Goal: Transaction & Acquisition: Book appointment/travel/reservation

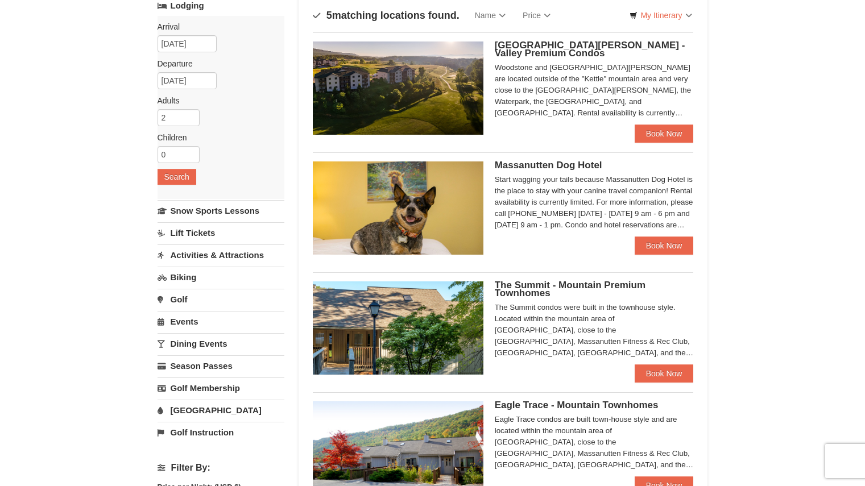
scroll to position [83, 0]
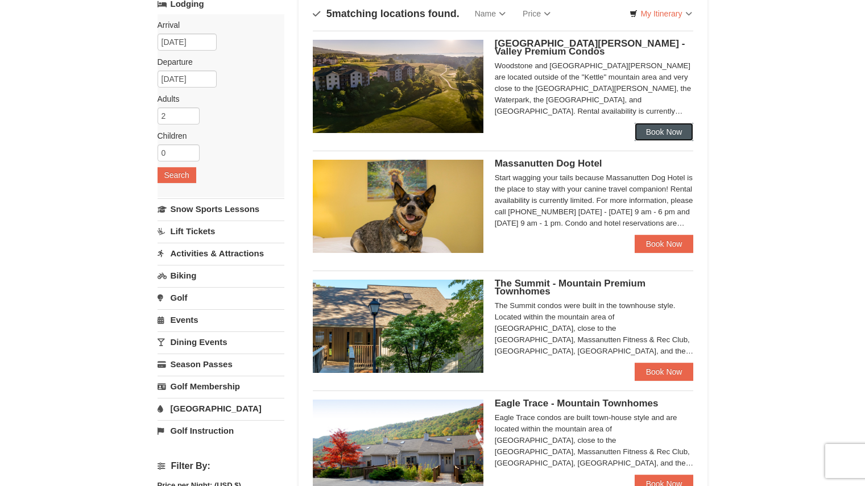
click at [658, 125] on link "Book Now" at bounding box center [664, 132] width 59 height 18
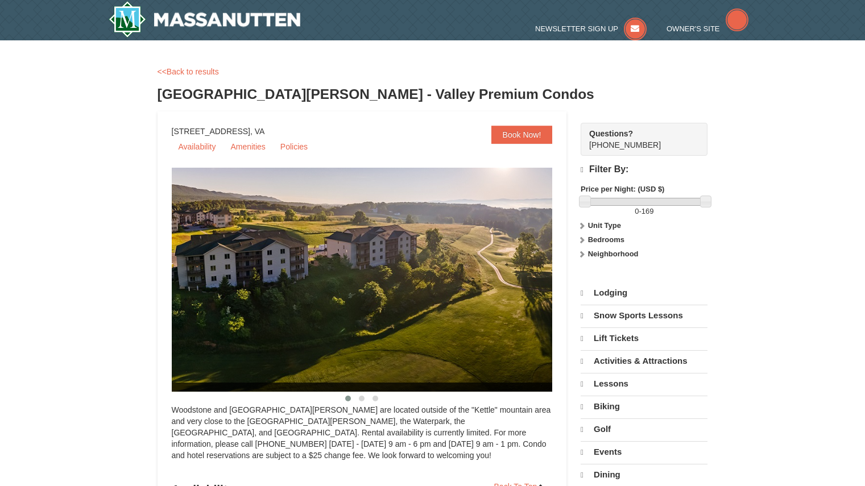
select select "9"
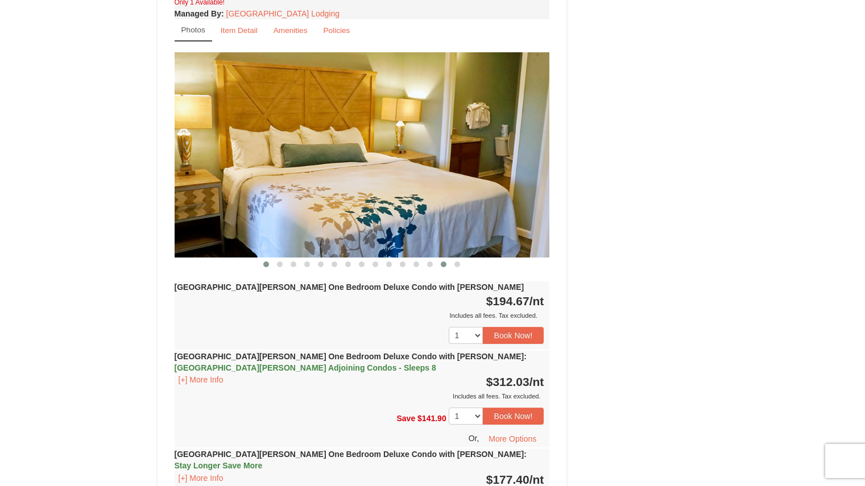
scroll to position [1000, 0]
click at [279, 262] on span at bounding box center [280, 265] width 6 height 6
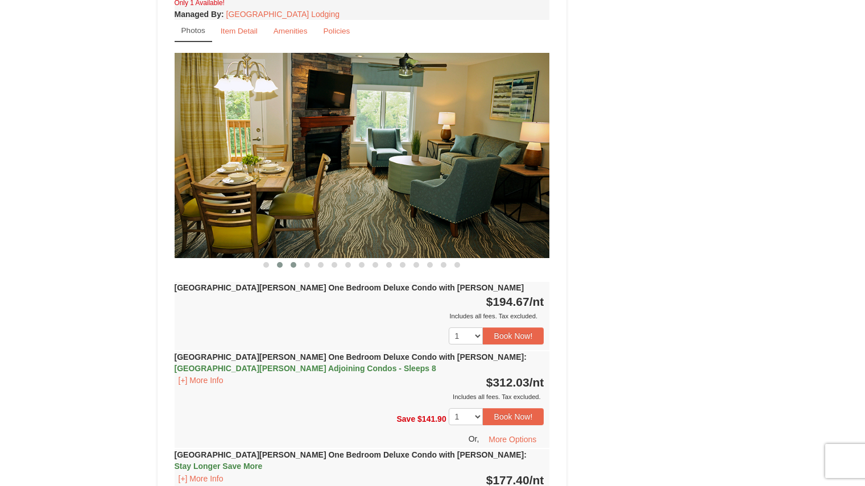
click at [297, 259] on button at bounding box center [294, 264] width 14 height 11
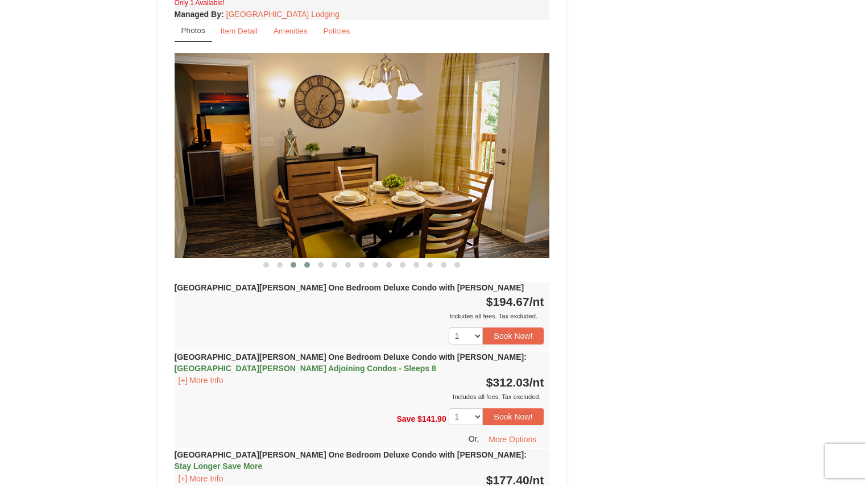
click at [312, 259] on button at bounding box center [307, 264] width 14 height 11
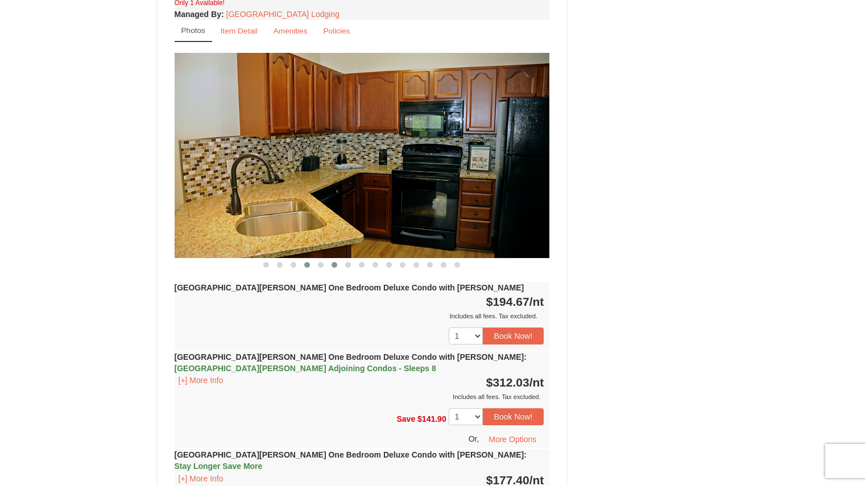
click at [332, 262] on span at bounding box center [335, 265] width 6 height 6
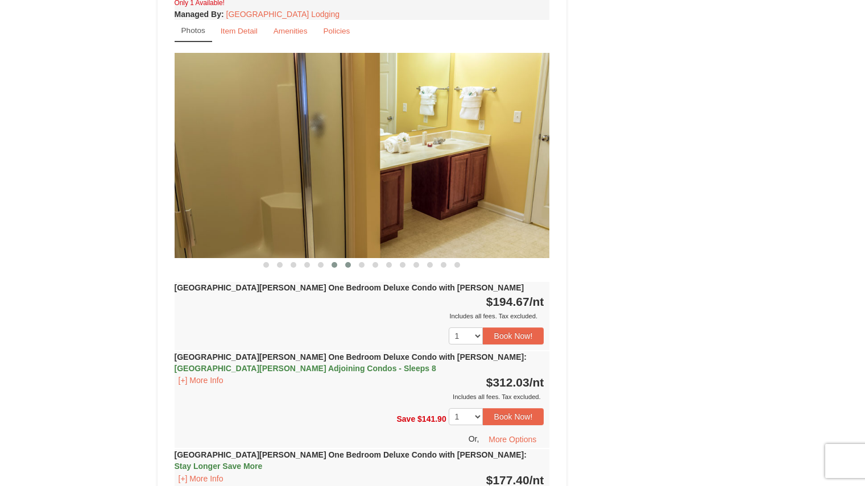
click at [352, 259] on button at bounding box center [348, 264] width 14 height 11
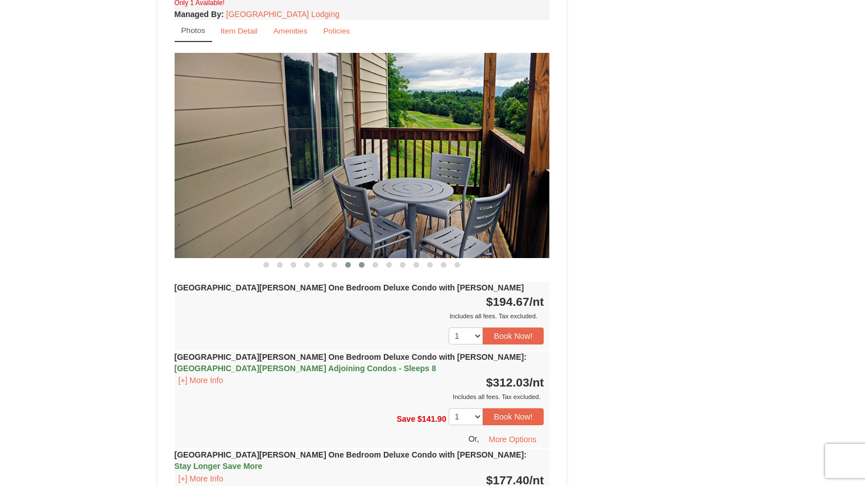
click at [361, 262] on span at bounding box center [362, 265] width 6 height 6
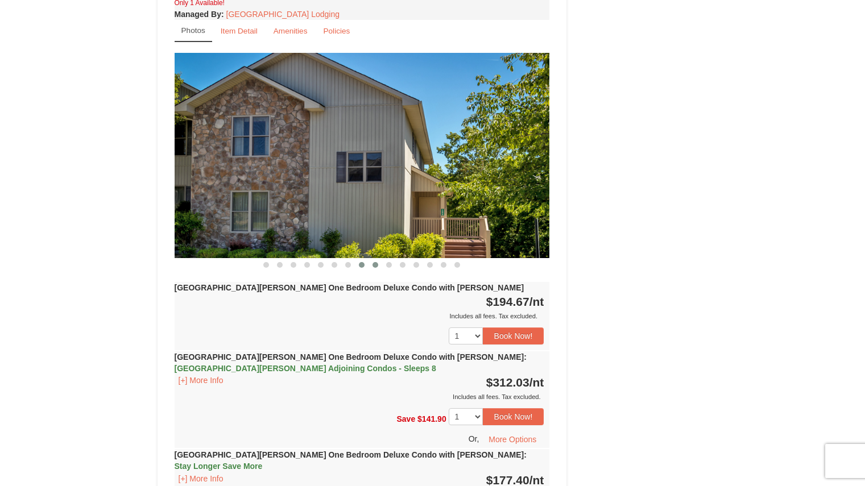
click at [370, 259] on button at bounding box center [376, 264] width 14 height 11
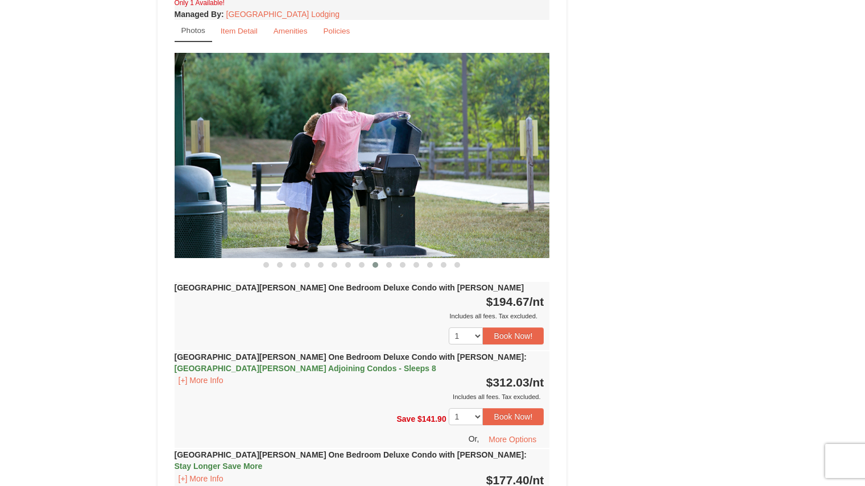
click at [382, 259] on button at bounding box center [376, 264] width 14 height 11
click at [388, 262] on span at bounding box center [389, 265] width 6 height 6
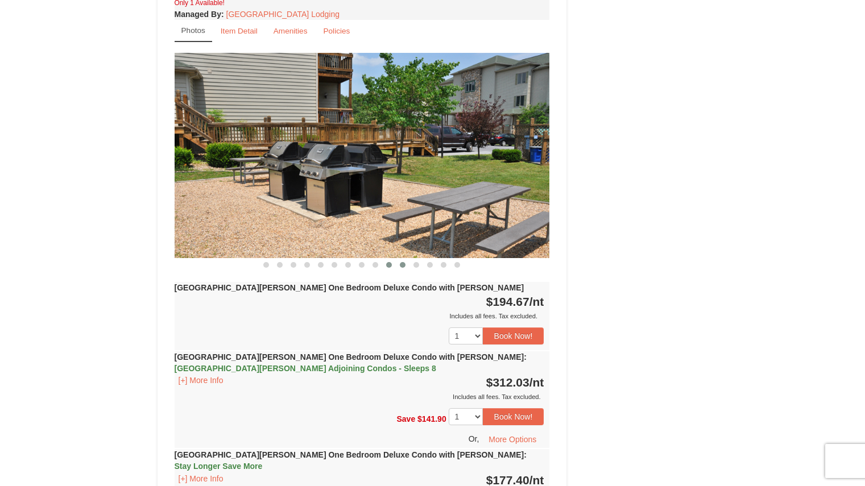
click at [402, 262] on span at bounding box center [403, 265] width 6 height 6
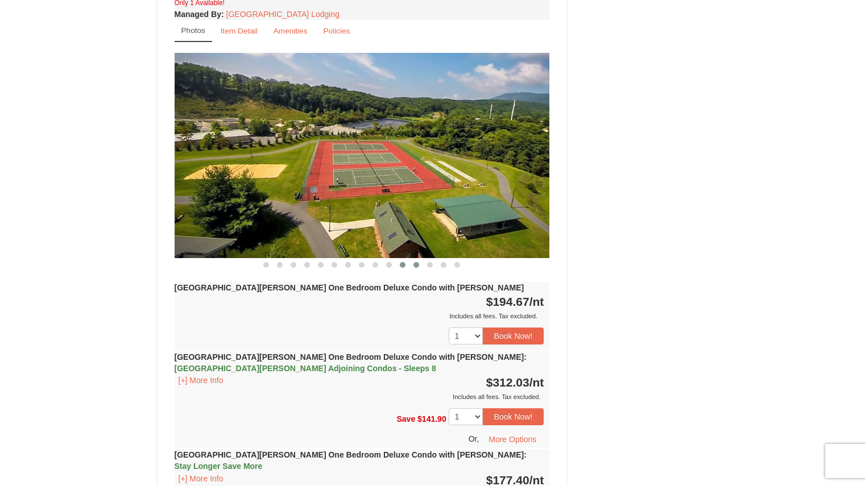
click at [418, 262] on span at bounding box center [417, 265] width 6 height 6
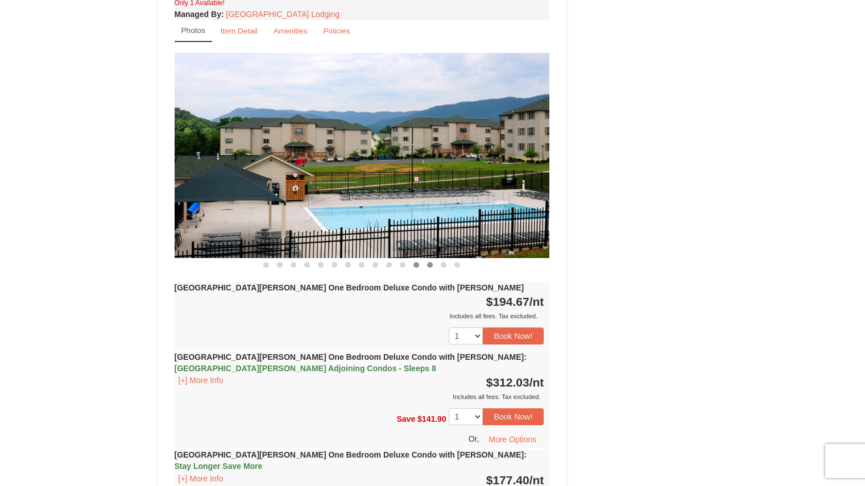
click at [427, 259] on button at bounding box center [430, 264] width 14 height 11
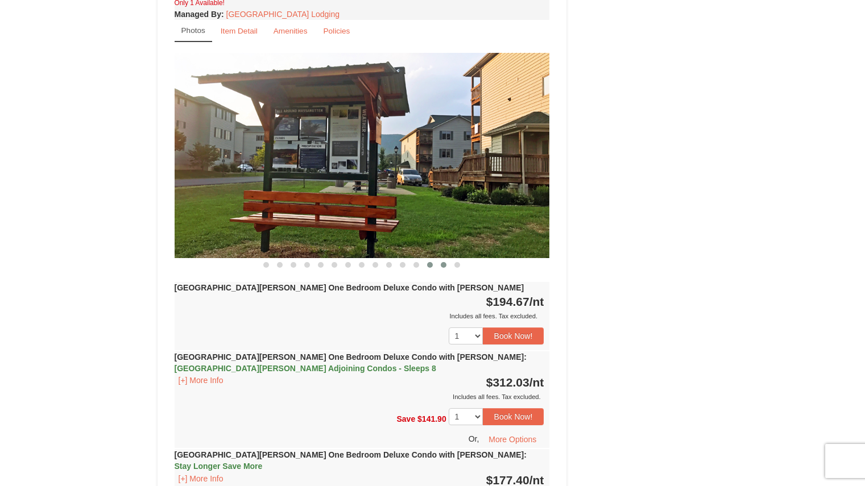
click at [441, 259] on button at bounding box center [444, 264] width 14 height 11
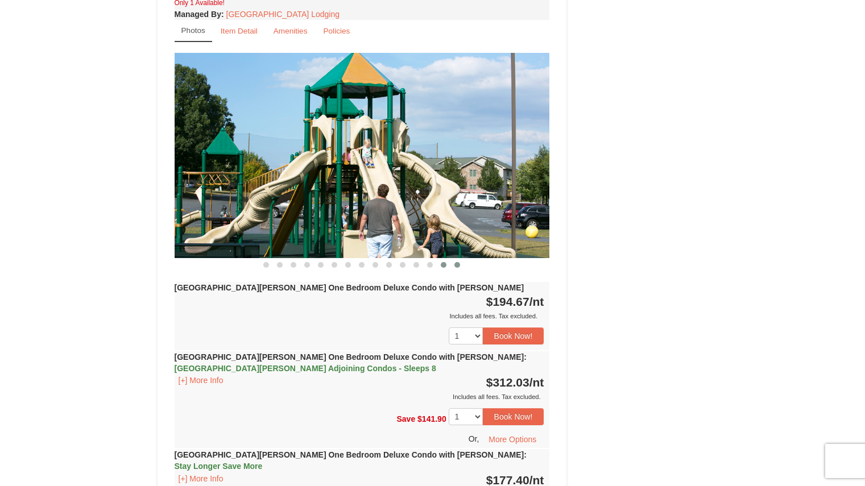
click at [454, 262] on span at bounding box center [457, 265] width 6 height 6
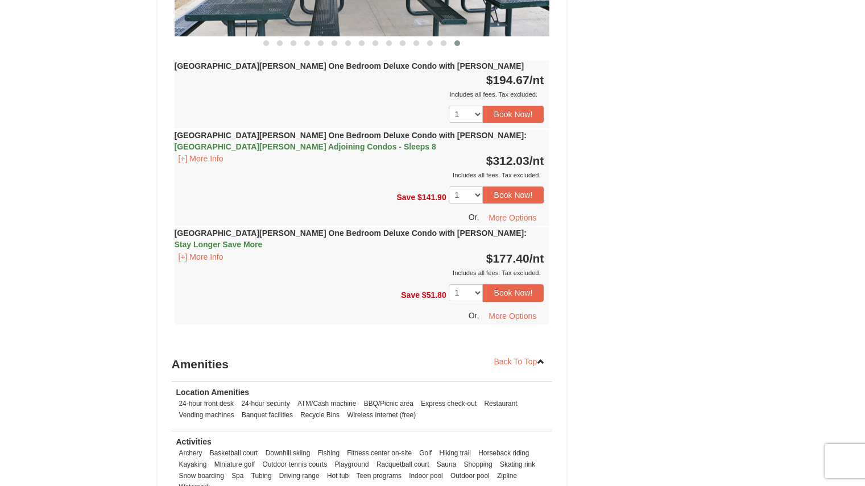
scroll to position [1223, 0]
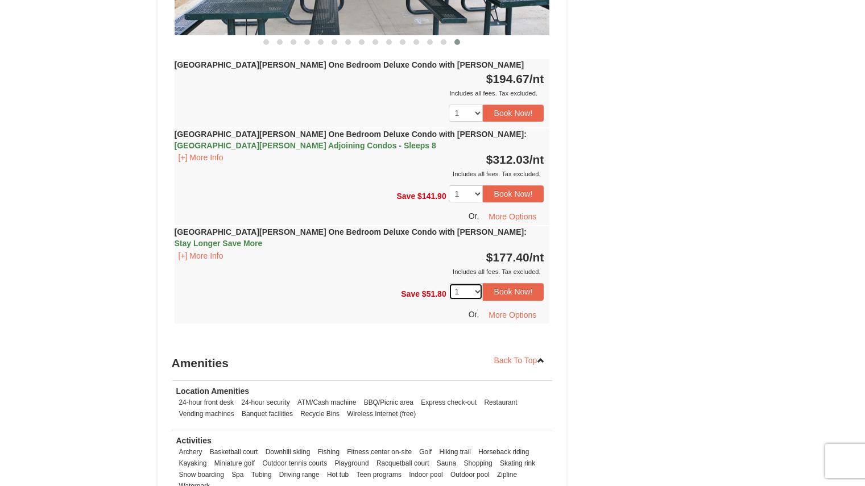
click at [454, 283] on select "1" at bounding box center [466, 291] width 34 height 17
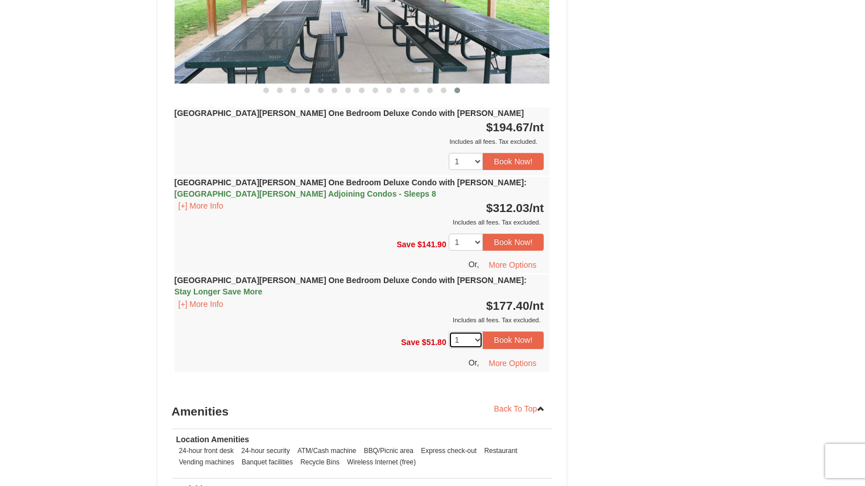
scroll to position [1177, 0]
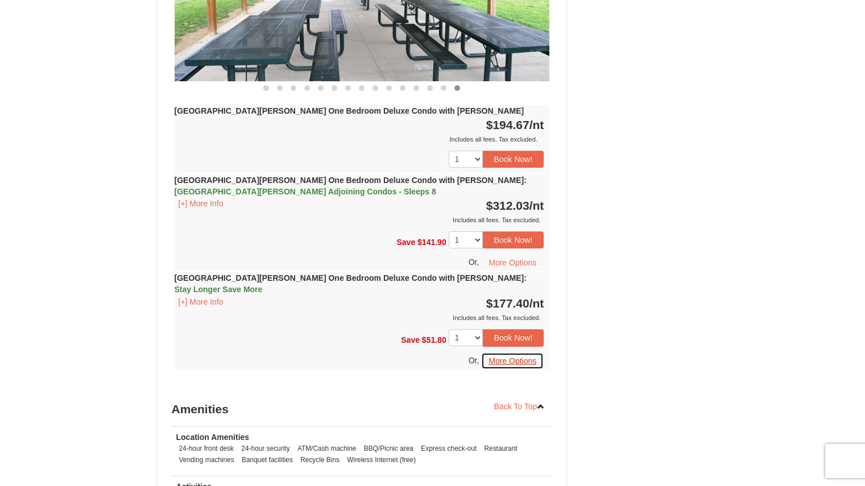
click at [518, 353] on button "More Options" at bounding box center [512, 361] width 63 height 17
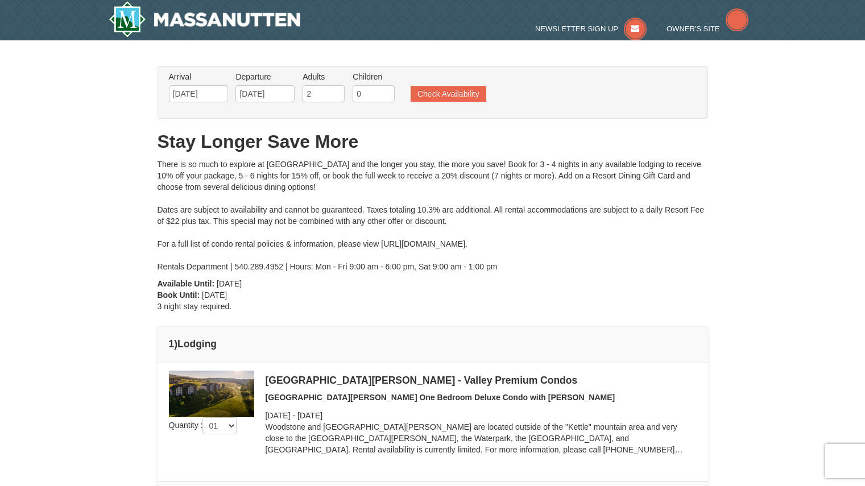
click at [518, 329] on td "1 ) Lodging" at bounding box center [433, 345] width 551 height 36
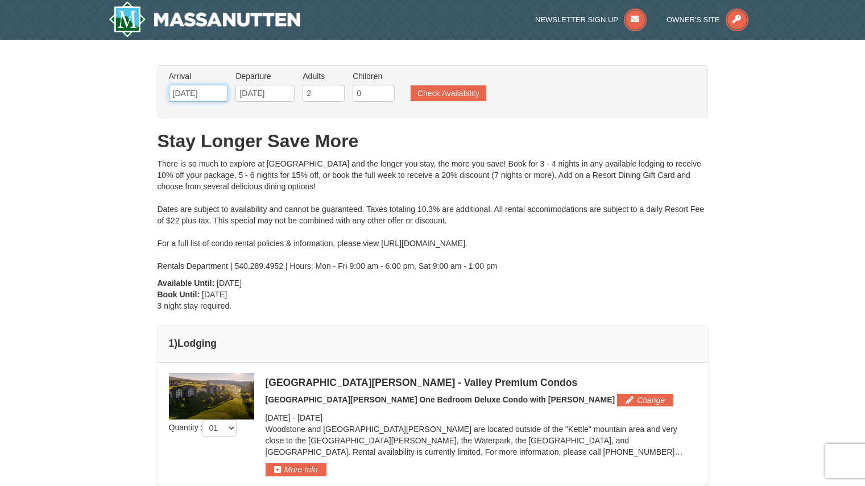
click at [215, 95] on input "[DATE]" at bounding box center [198, 93] width 59 height 17
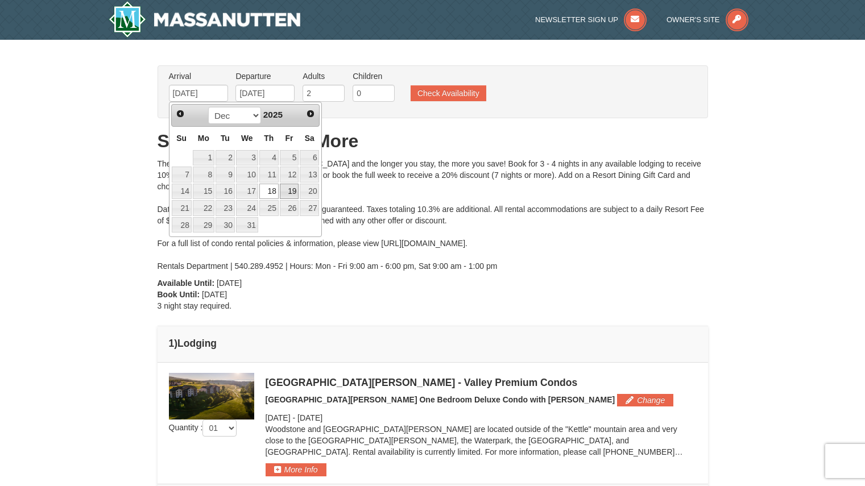
click at [289, 187] on link "19" at bounding box center [289, 192] width 19 height 16
type input "12/19/2025"
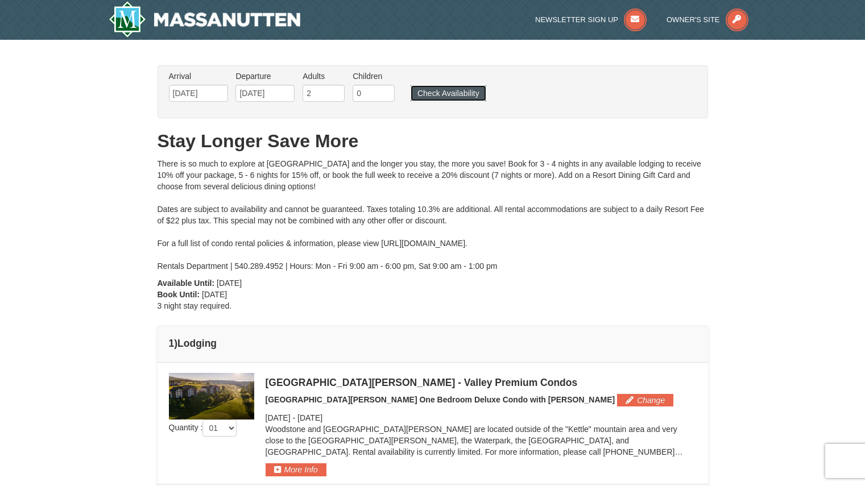
click at [444, 90] on button "Check Availability" at bounding box center [449, 93] width 76 height 16
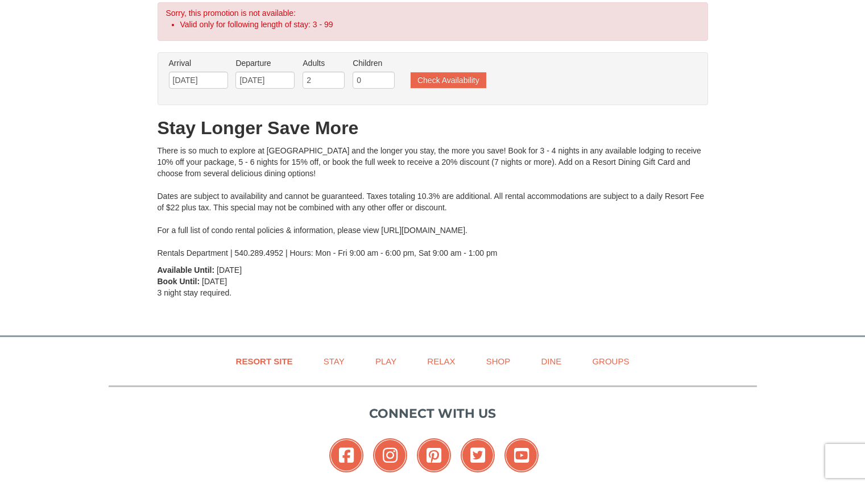
scroll to position [63, 0]
click at [336, 67] on label "Adults Please format dates MM/DD/YYYY" at bounding box center [324, 63] width 42 height 11
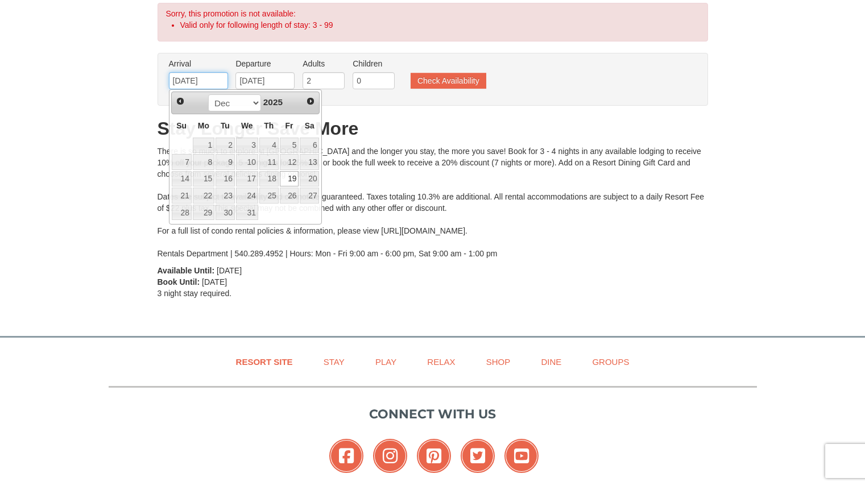
click at [202, 79] on input "12/19/2025" at bounding box center [198, 80] width 59 height 17
click at [274, 177] on link "18" at bounding box center [268, 179] width 19 height 16
type input "[DATE]"
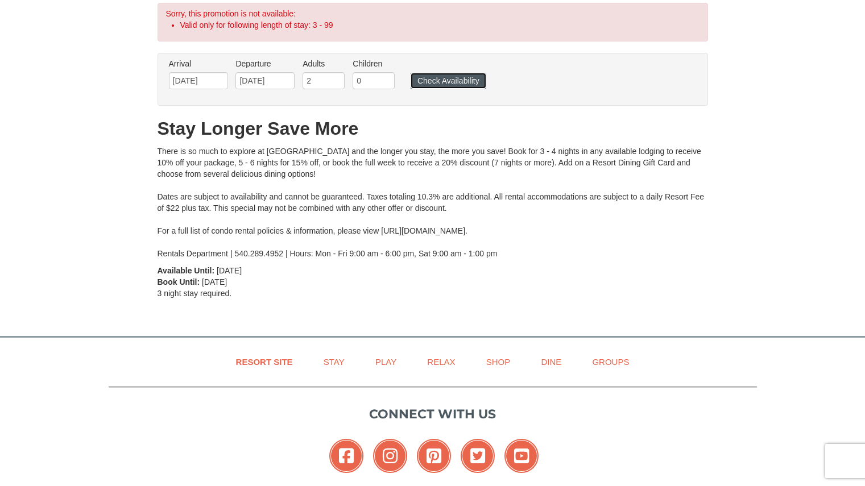
click at [441, 76] on button "Check Availability" at bounding box center [449, 81] width 76 height 16
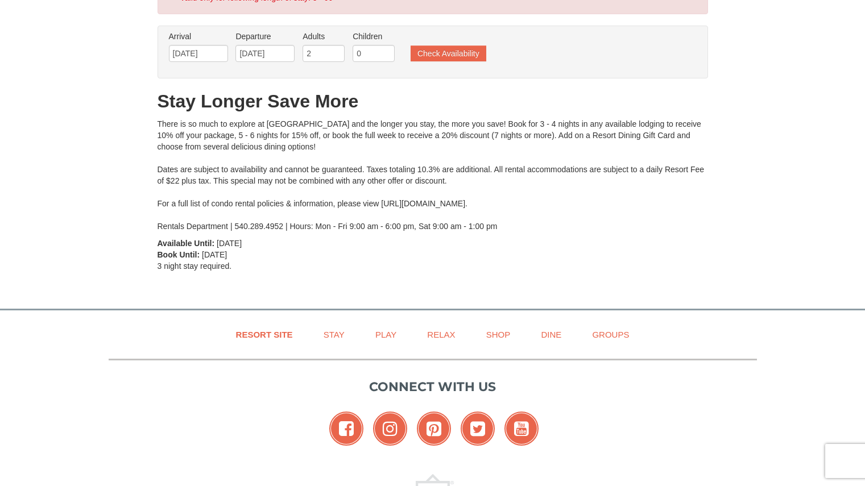
scroll to position [90, 0]
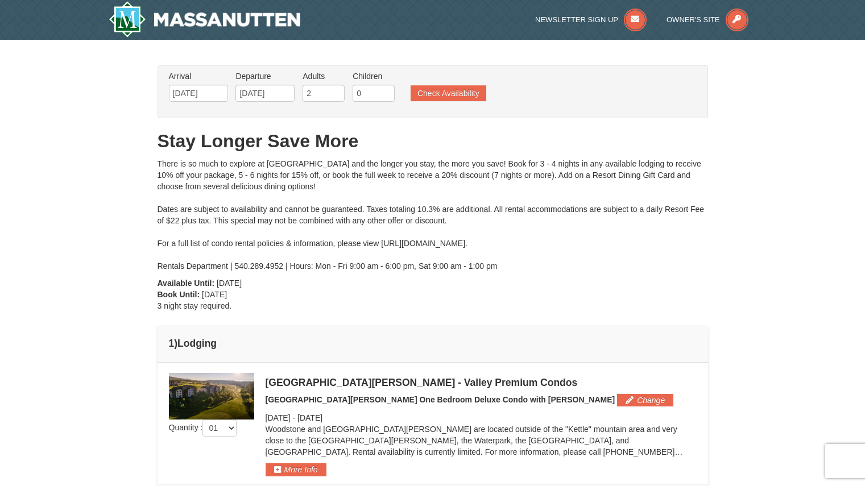
click at [250, 247] on div "There is so much to explore at Massanutten Resort and the longer you stay, the …" at bounding box center [433, 215] width 551 height 114
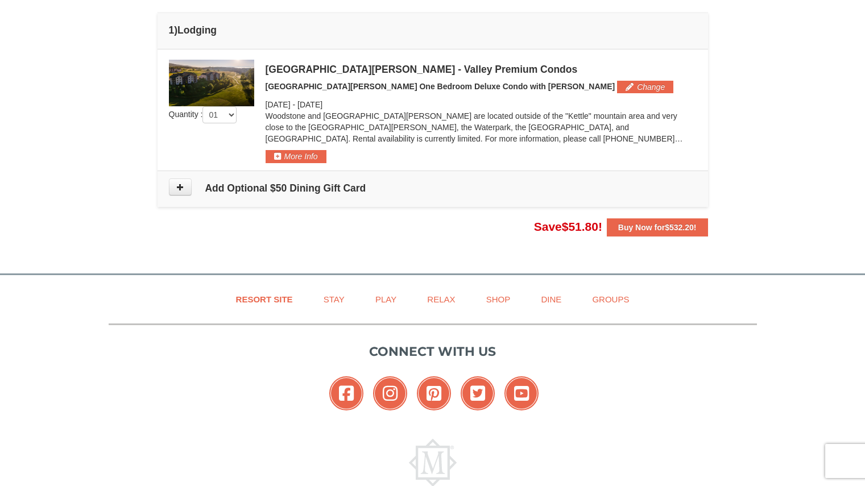
scroll to position [314, 0]
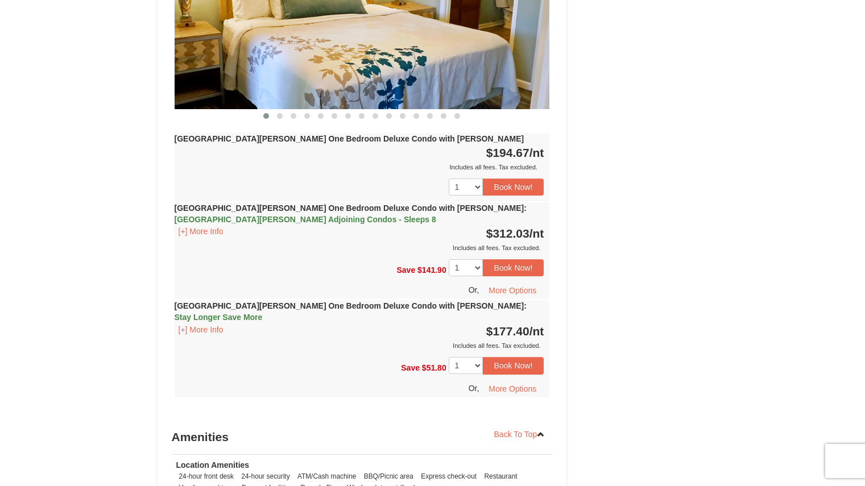
scroll to position [1152, 0]
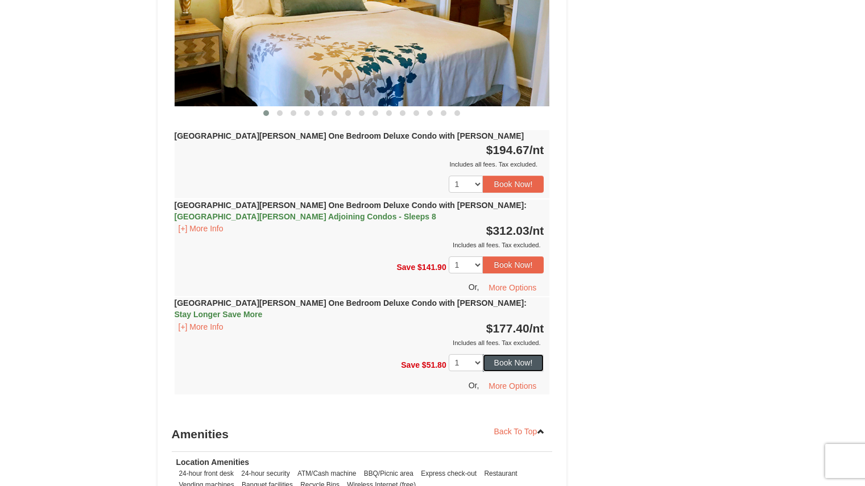
click at [504, 354] on button "Book Now!" at bounding box center [513, 362] width 61 height 17
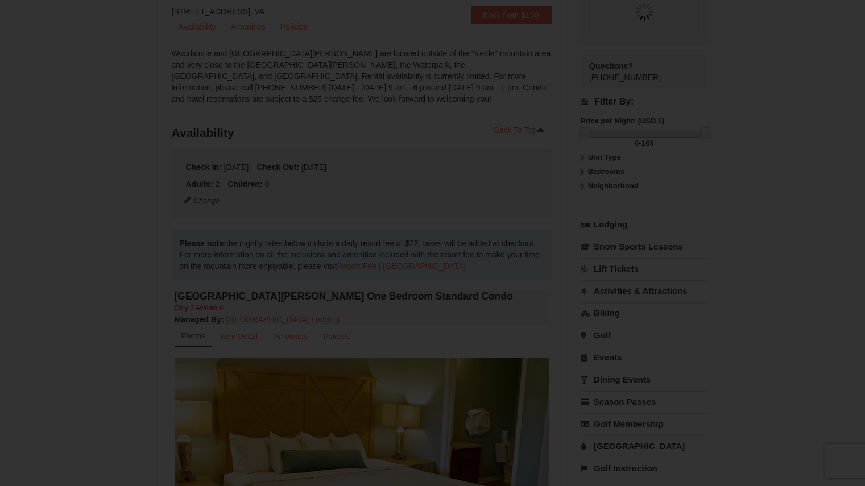
scroll to position [111, 0]
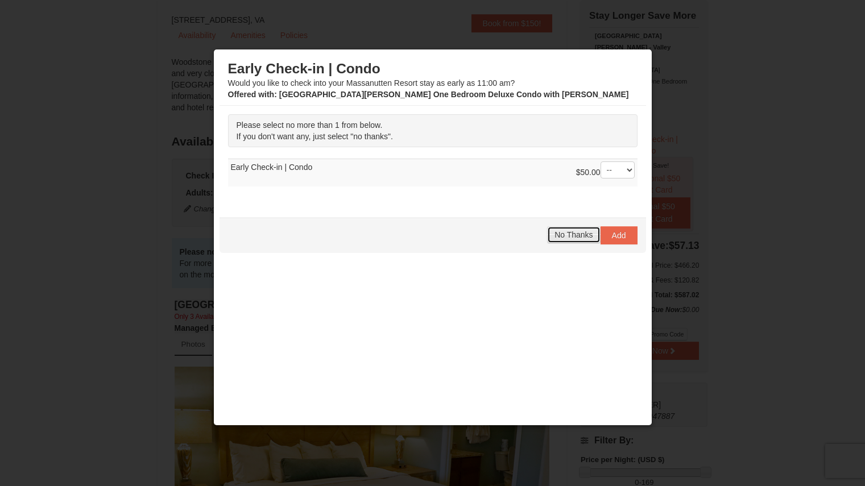
click at [577, 237] on span "No Thanks" at bounding box center [574, 234] width 38 height 9
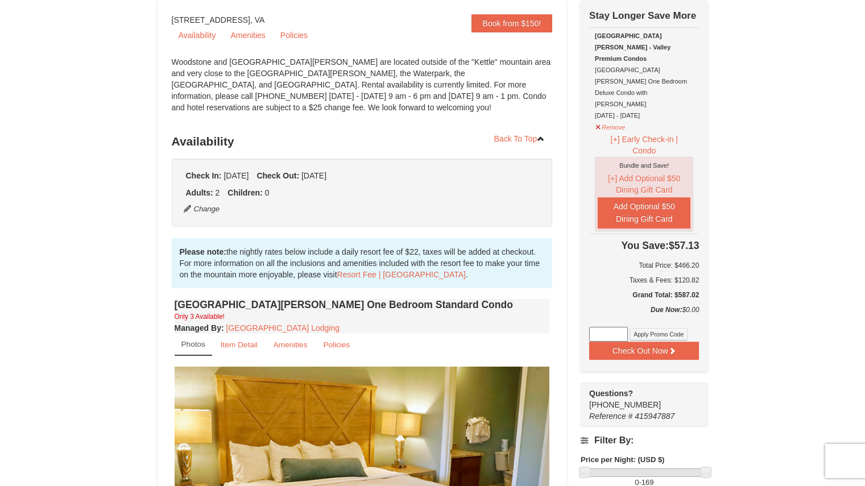
scroll to position [0, 0]
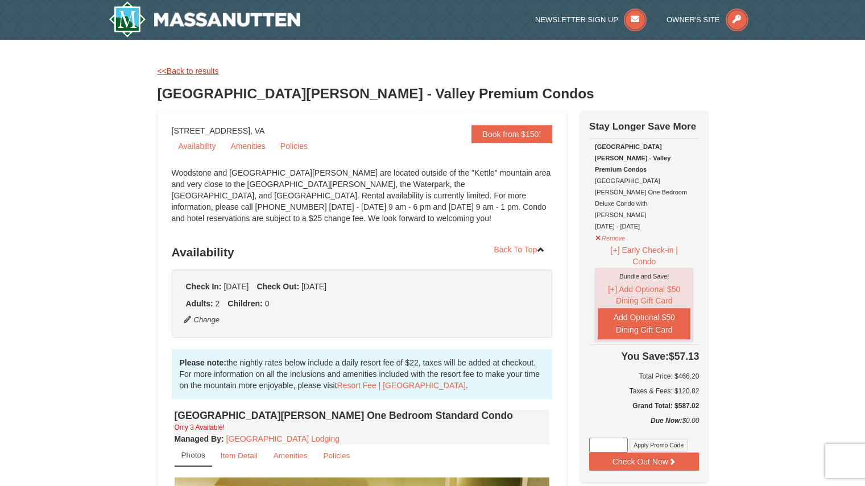
click at [177, 73] on link "<<Back to results" at bounding box center [188, 71] width 61 height 9
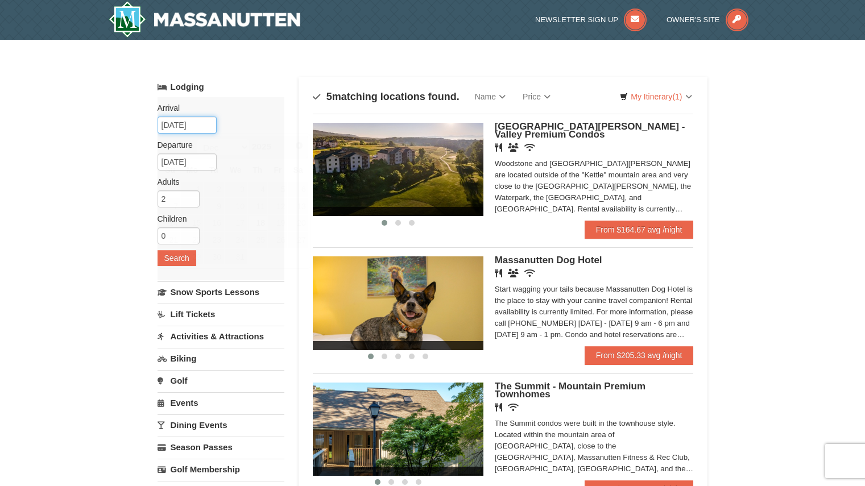
click at [186, 119] on input "12/18/2025" at bounding box center [187, 125] width 59 height 17
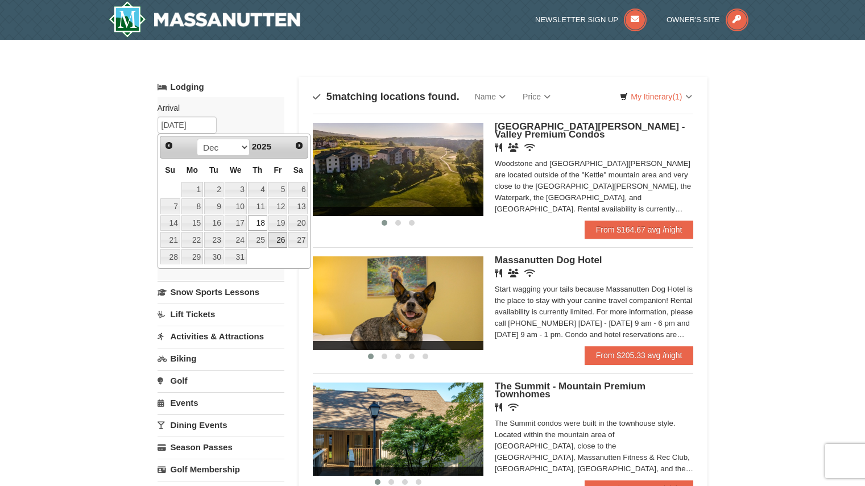
click at [278, 242] on link "26" at bounding box center [277, 240] width 19 height 16
type input "[DATE]"
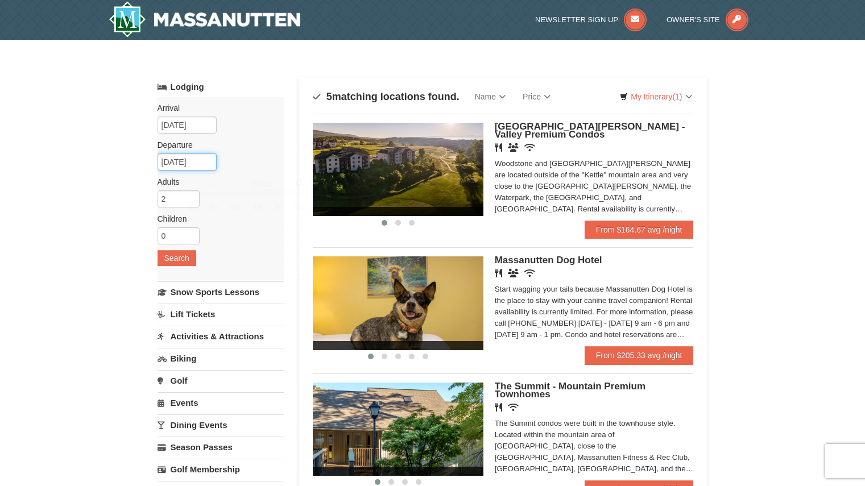
click at [186, 161] on input "12/27/2025" at bounding box center [187, 162] width 59 height 17
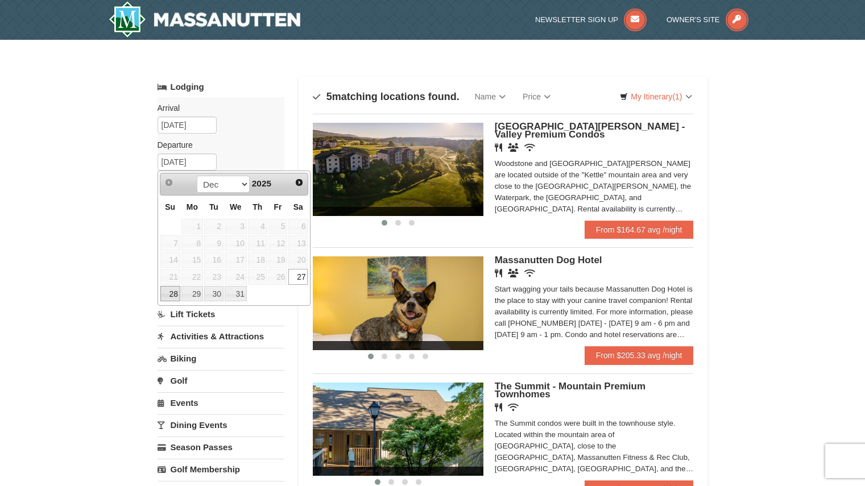
click at [173, 295] on link "28" at bounding box center [170, 294] width 20 height 16
type input "[DATE]"
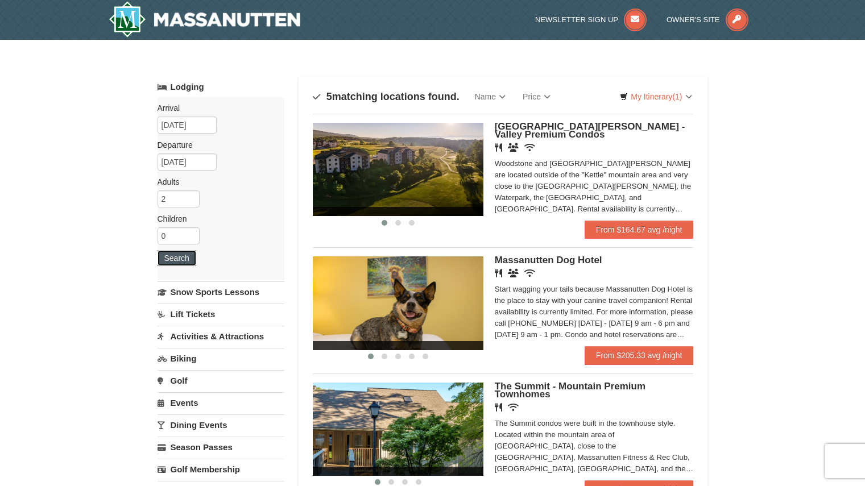
click at [179, 258] on button "Search" at bounding box center [177, 258] width 39 height 16
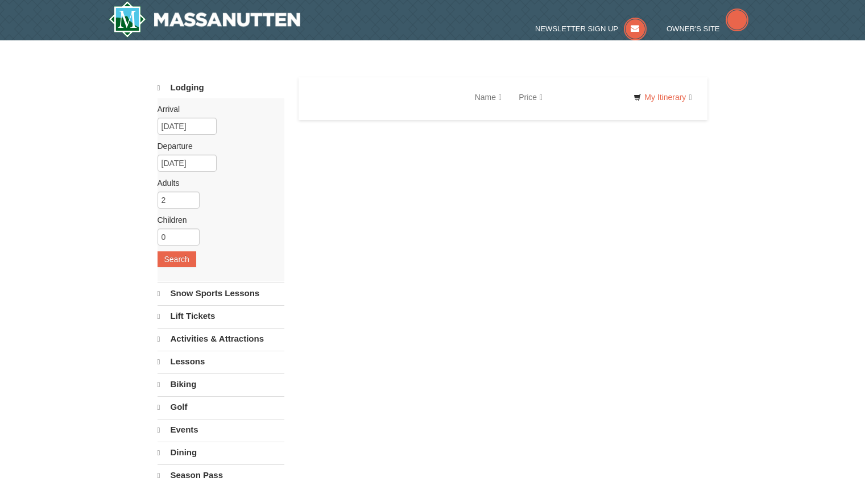
select select "9"
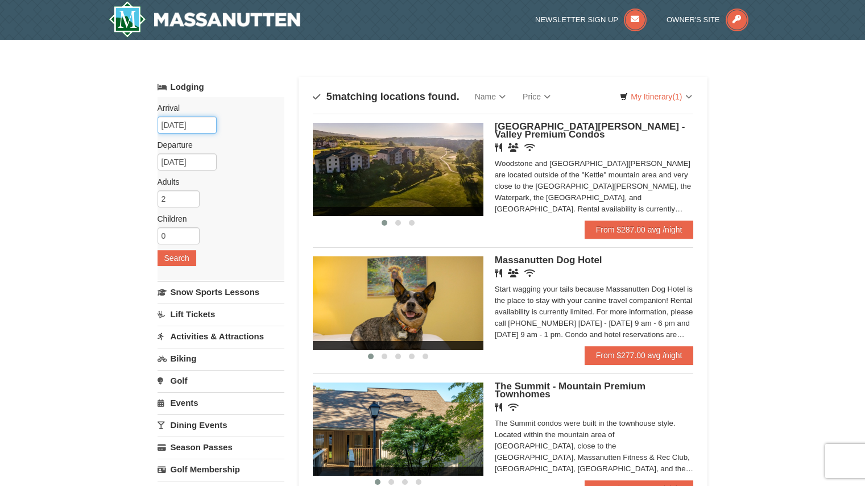
click at [189, 127] on input "12/26/2025" at bounding box center [187, 125] width 59 height 17
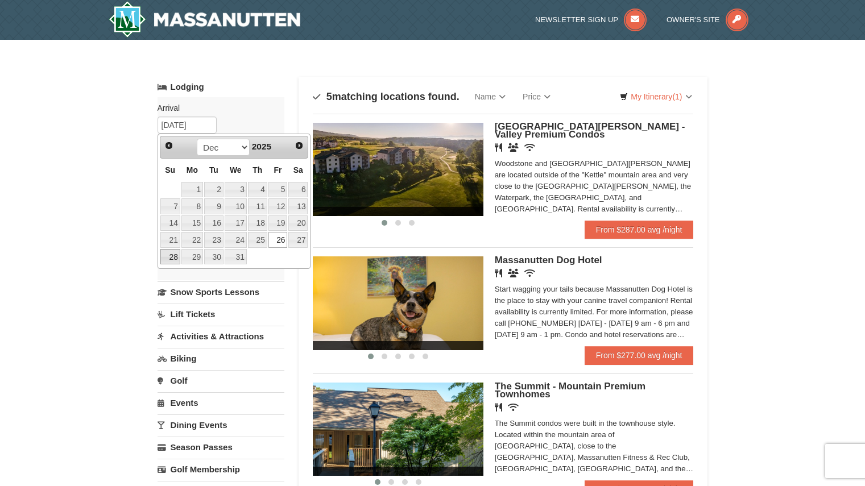
click at [177, 255] on link "28" at bounding box center [170, 257] width 20 height 16
type input "12/28/2025"
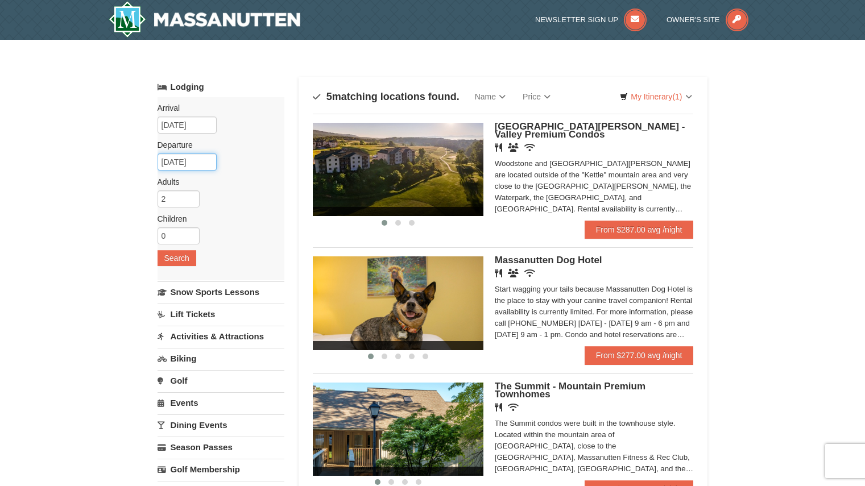
click at [200, 165] on input "12/29/2025" at bounding box center [187, 162] width 59 height 17
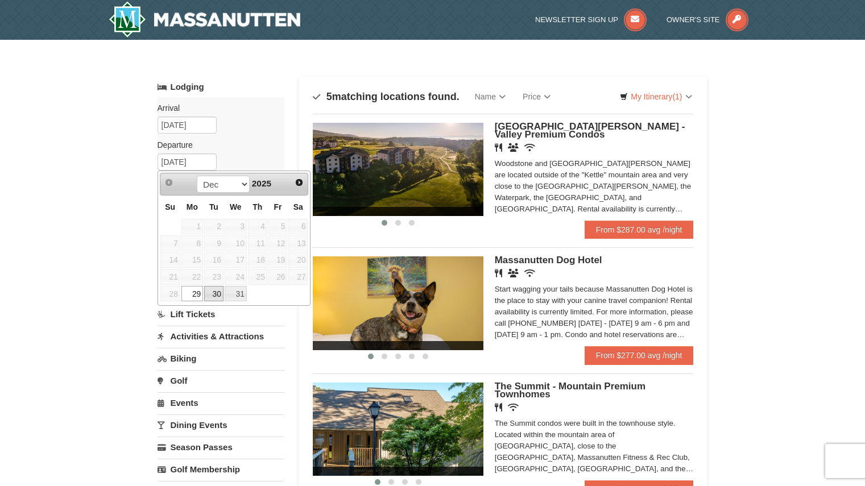
click at [212, 291] on link "30" at bounding box center [213, 294] width 19 height 16
type input "12/30/2025"
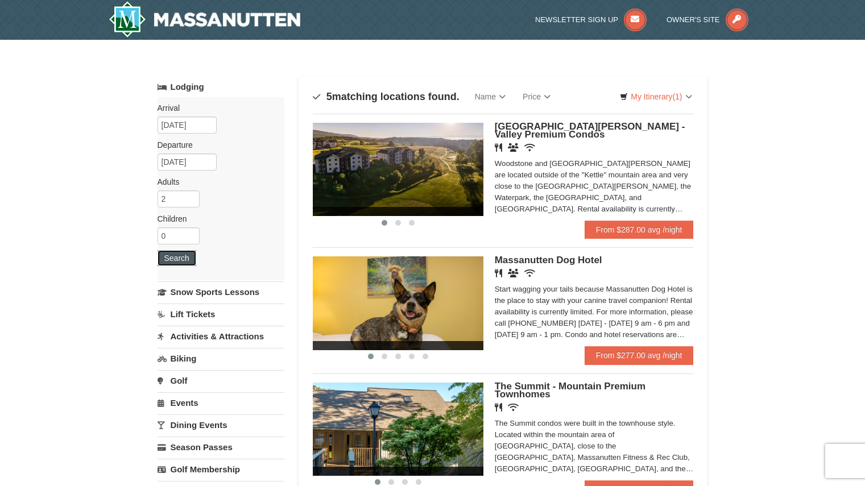
click at [183, 254] on button "Search" at bounding box center [177, 258] width 39 height 16
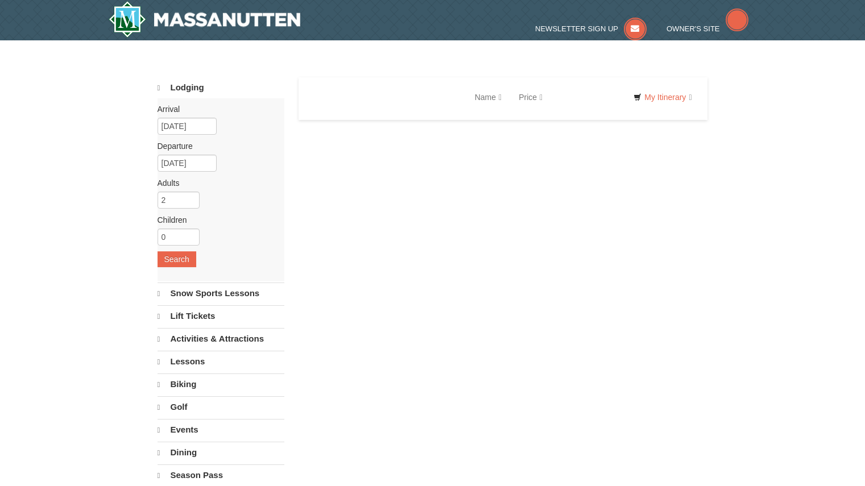
select select "9"
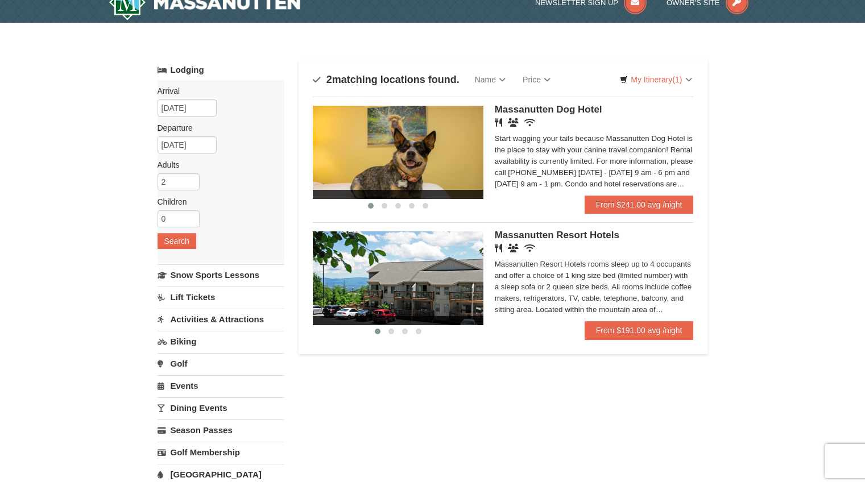
scroll to position [18, 0]
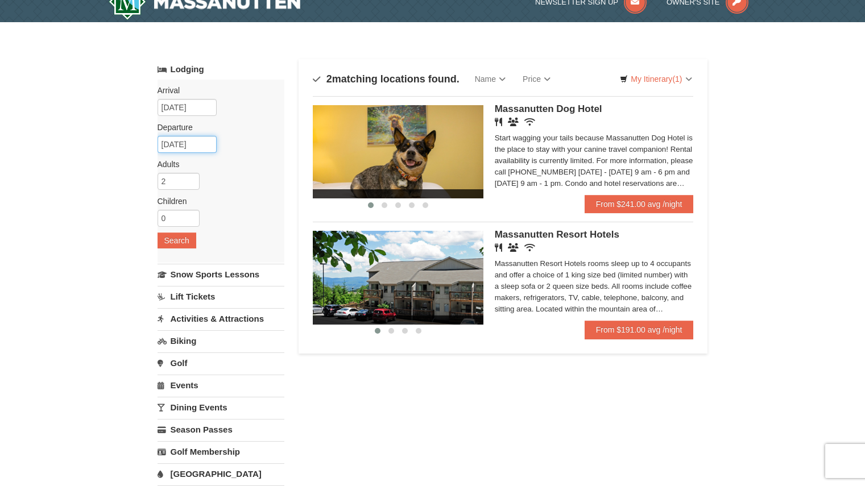
click at [205, 144] on input "[DATE]" at bounding box center [187, 144] width 59 height 17
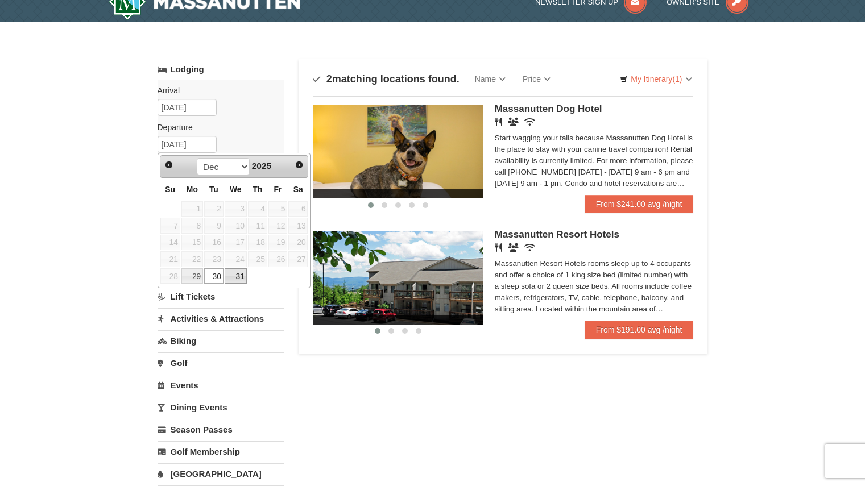
click at [236, 272] on link "31" at bounding box center [236, 276] width 22 height 16
type input "[DATE]"
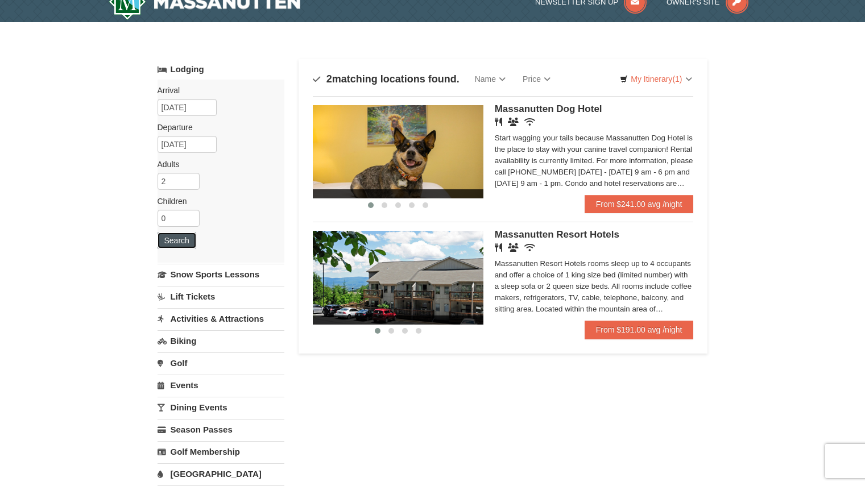
click at [179, 241] on button "Search" at bounding box center [177, 241] width 39 height 16
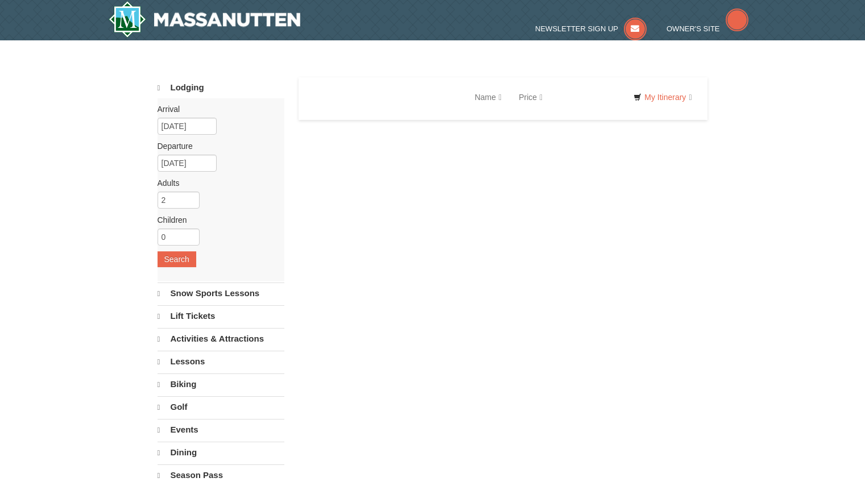
select select "9"
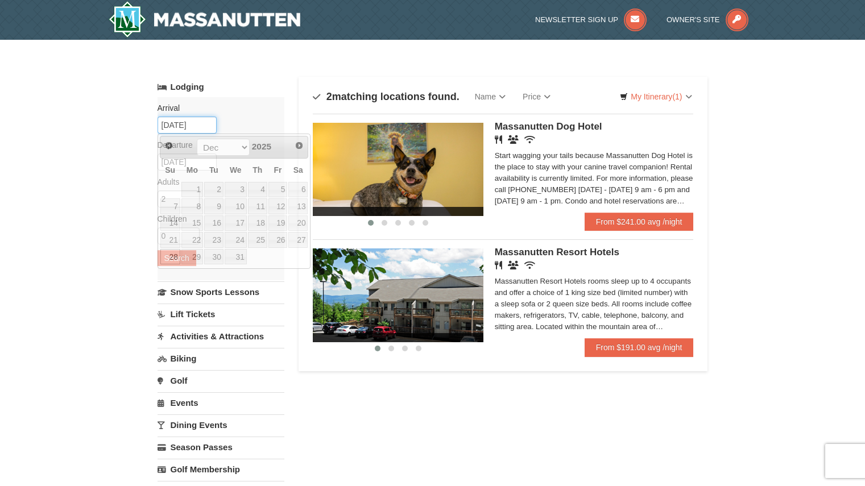
click at [199, 125] on input "12/28/2025" at bounding box center [187, 125] width 59 height 17
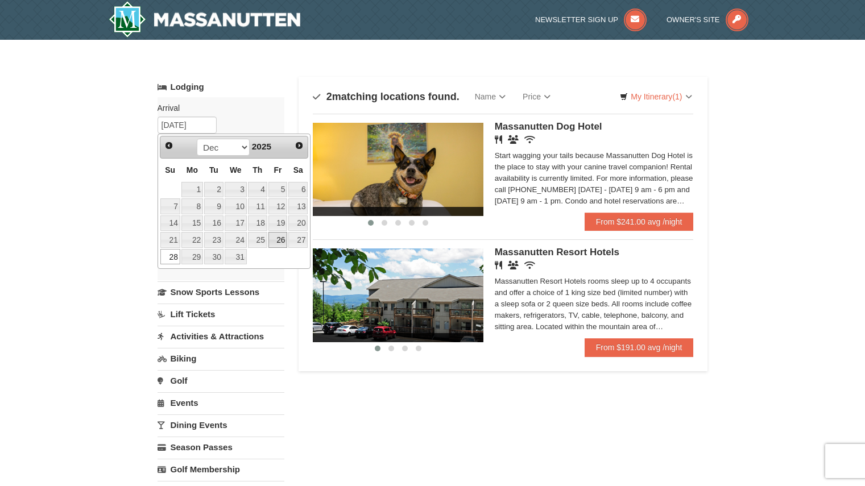
click at [278, 237] on link "26" at bounding box center [277, 240] width 19 height 16
type input "12/26/2025"
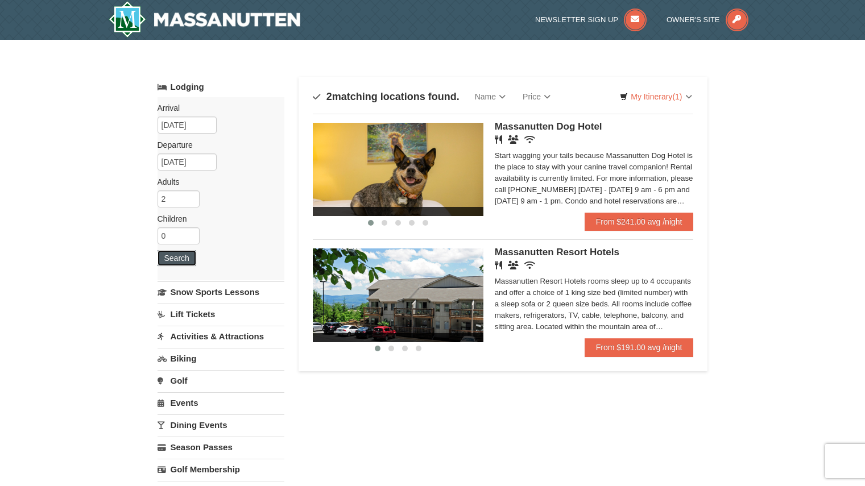
click at [173, 264] on button "Search" at bounding box center [177, 258] width 39 height 16
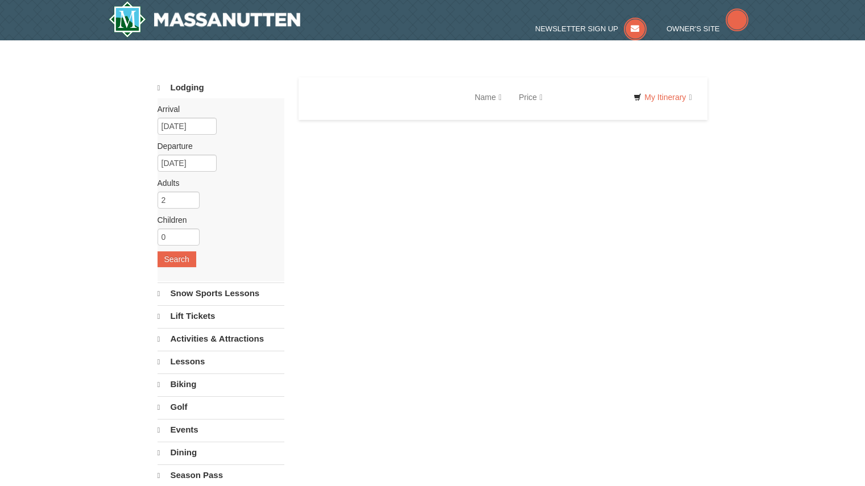
select select "9"
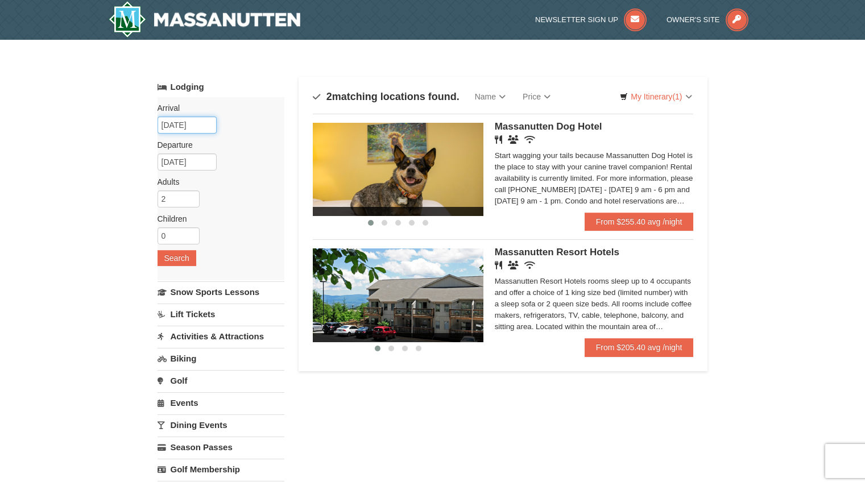
click at [193, 131] on input "12/26/2025" at bounding box center [187, 125] width 59 height 17
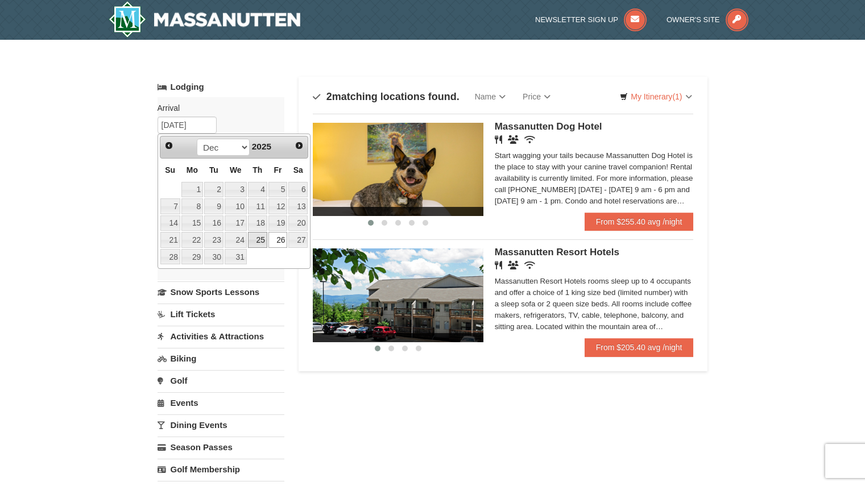
click at [249, 242] on link "25" at bounding box center [257, 240] width 19 height 16
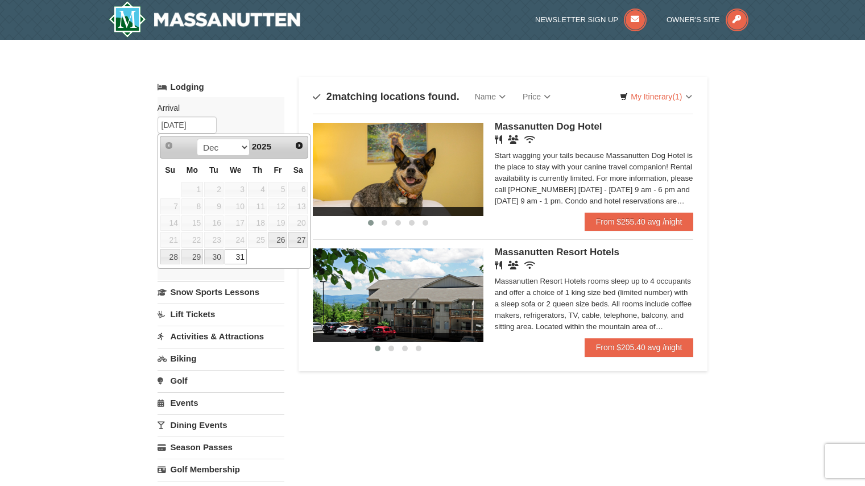
type input "[DATE]"
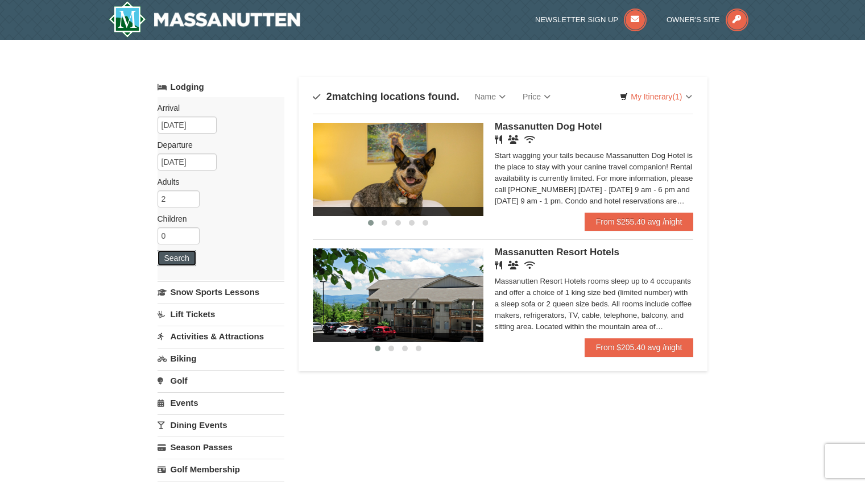
click at [185, 263] on button "Search" at bounding box center [177, 258] width 39 height 16
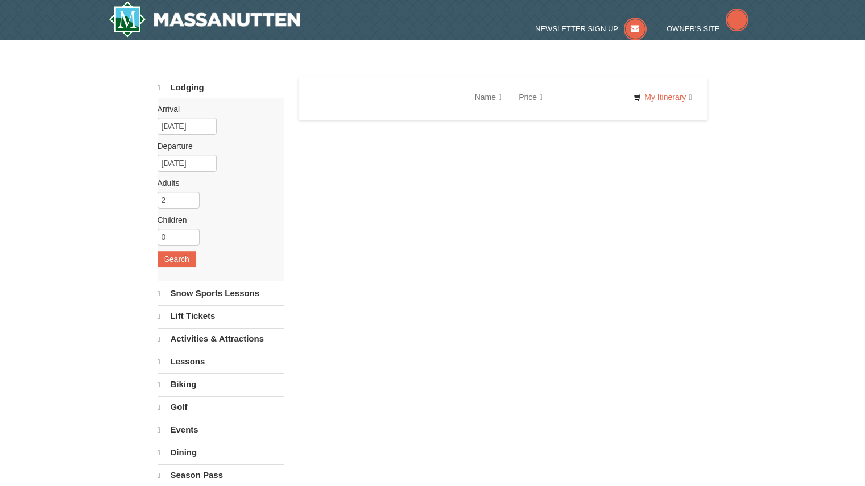
select select "9"
